Goal: Find specific page/section: Find specific page/section

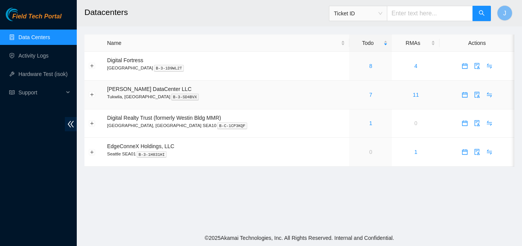
click at [358, 91] on div "7" at bounding box center [370, 94] width 34 height 8
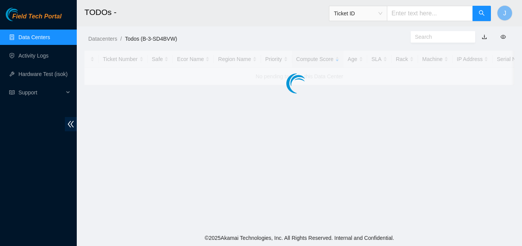
click at [358, 95] on main "TODOs - Ticket ID J Datacenters / Todos (B-3-SD4BVW) / Ticket Number Safe Ecor …" at bounding box center [299, 115] width 445 height 230
